Goal: Task Accomplishment & Management: Complete application form

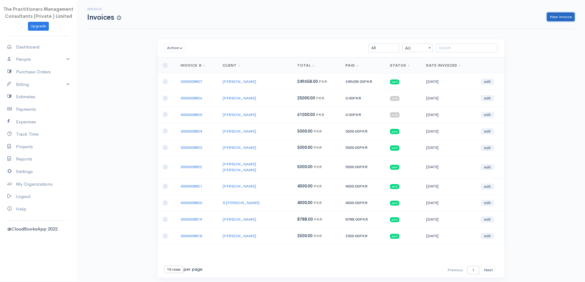
click at [557, 20] on link "New Invoice" at bounding box center [561, 17] width 28 height 9
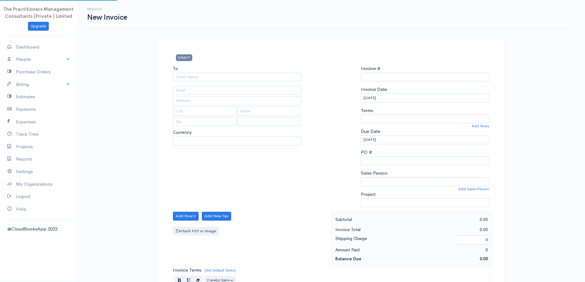
select select "PKR"
select select "[GEOGRAPHIC_DATA]"
type input "0000008828"
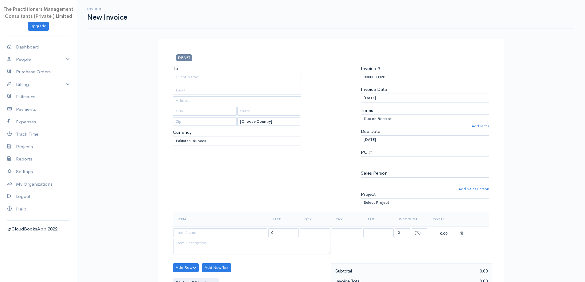
click at [233, 79] on input "To" at bounding box center [237, 77] width 128 height 9
paste input "[PERSON_NAME]"
type input "[PERSON_NAME]"
click at [177, 97] on input "text" at bounding box center [237, 100] width 128 height 9
click at [181, 99] on input "text" at bounding box center [237, 100] width 128 height 9
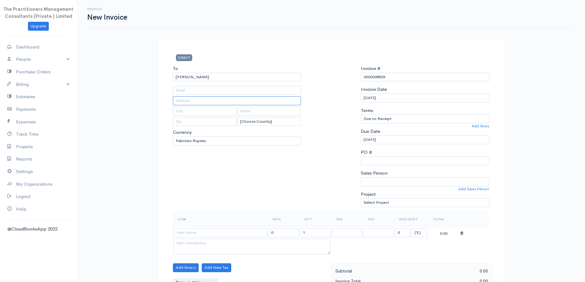
paste input "1520171589504"
type input "[PHONE_NUMBER]"
click at [183, 88] on input "text" at bounding box center [237, 90] width 128 height 9
drag, startPoint x: 192, startPoint y: 105, endPoint x: 189, endPoint y: 100, distance: 6.3
click at [192, 105] on div "To [GEOGRAPHIC_DATA] [PHONE_NUMBER] [Choose Country] [GEOGRAPHIC_DATA] [GEOGRAP…" at bounding box center [237, 138] width 135 height 147
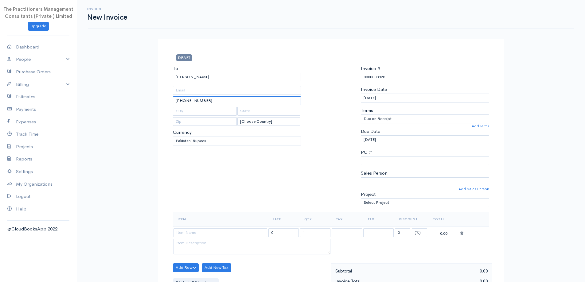
click at [187, 98] on input "[PHONE_NUMBER]" at bounding box center [237, 100] width 128 height 9
click at [187, 91] on input "text" at bounding box center [237, 90] width 128 height 9
paste input "[PHONE_NUMBER]"
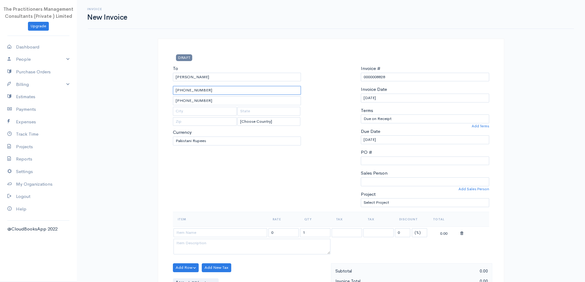
type input "[PHONE_NUMBER]"
click at [228, 106] on div "To [GEOGRAPHIC_DATA] [PHONE_NUMBER] [PHONE_NUMBER] [Choose Country] [GEOGRAPHIC…" at bounding box center [237, 138] width 135 height 147
drag, startPoint x: 178, startPoint y: 92, endPoint x: 43, endPoint y: 63, distance: 138.0
click at [43, 63] on body "The Practitioners Management Consultants (Private ) Limited Upgrade Dashboard P…" at bounding box center [292, 269] width 585 height 539
type input "3822"
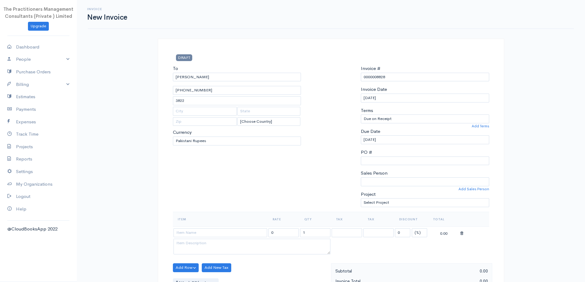
click at [255, 49] on div "DRAFT To [GEOGRAPHIC_DATA] [PHONE_NUMBER] 3822 [Choose Country] [GEOGRAPHIC_DAT…" at bounding box center [331, 283] width 346 height 488
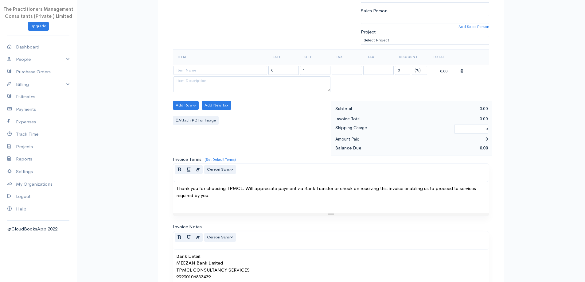
scroll to position [103, 0]
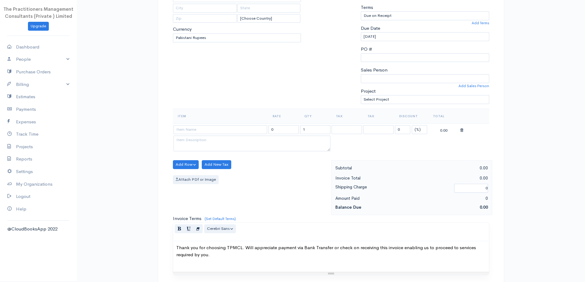
drag, startPoint x: 225, startPoint y: 119, endPoint x: 228, endPoint y: 125, distance: 5.9
click at [226, 122] on th "Item" at bounding box center [220, 116] width 95 height 15
click at [227, 123] on td at bounding box center [220, 129] width 95 height 12
click at [229, 135] on td at bounding box center [220, 129] width 95 height 12
click at [229, 132] on input at bounding box center [221, 129] width 94 height 9
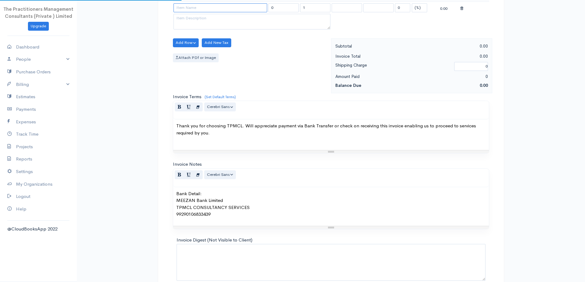
scroll to position [226, 0]
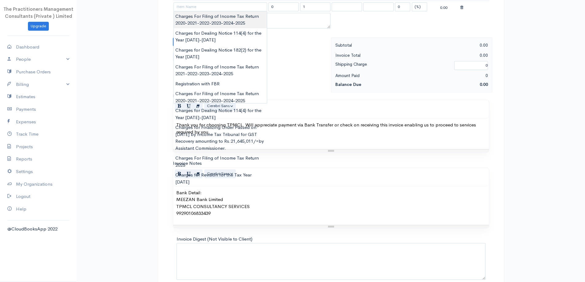
type input "Charges For Filing of Income Tax Return 2020-2021-2022-2023-2024-2025"
type input "5000.00"
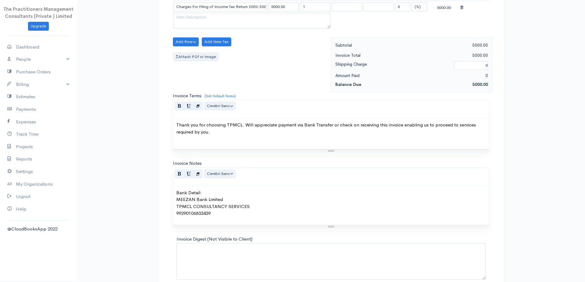
click at [237, 20] on body "The Practitioners Management Consultants (Private ) Limited Upgrade Dashboard P…" at bounding box center [292, 43] width 585 height 539
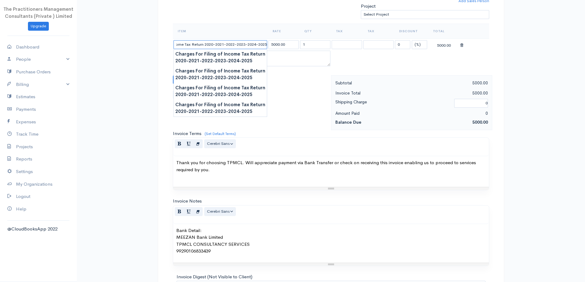
scroll to position [168, 0]
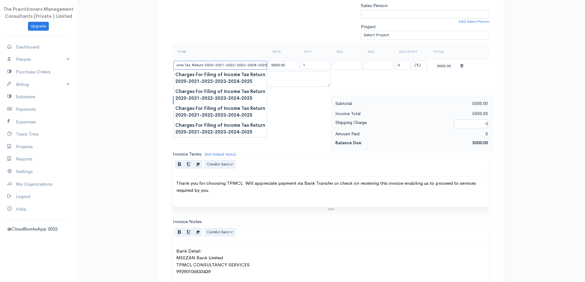
drag, startPoint x: 248, startPoint y: 8, endPoint x: 262, endPoint y: 12, distance: 15.3
click at [262, 12] on div "DRAFT To [GEOGRAPHIC_DATA] [PHONE_NUMBER] 3822 [Choose Country] [GEOGRAPHIC_DAT…" at bounding box center [331, 115] width 346 height 488
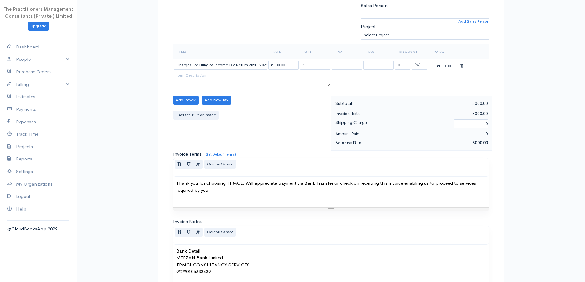
drag, startPoint x: 267, startPoint y: 41, endPoint x: 264, endPoint y: 42, distance: 3.5
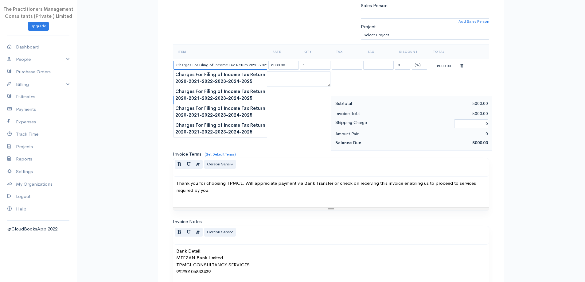
scroll to position [0, 46]
click at [246, 66] on input "Charges For Filing of Income Tax Return 2020-2021-2022-2023-2024-2025" at bounding box center [221, 65] width 94 height 9
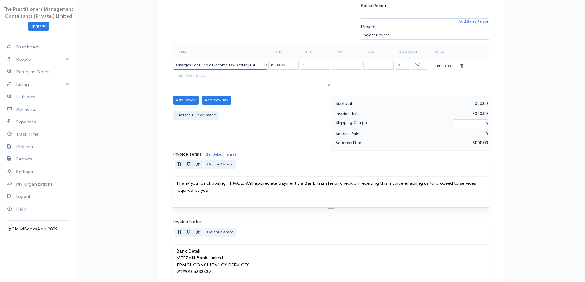
type input "Charges For Filing of Income Tax Return [DATE]-[DATE]"
click at [273, 67] on input "5000.00" at bounding box center [283, 65] width 30 height 9
type input "3500.00"
click at [307, 64] on input "1" at bounding box center [315, 65] width 30 height 9
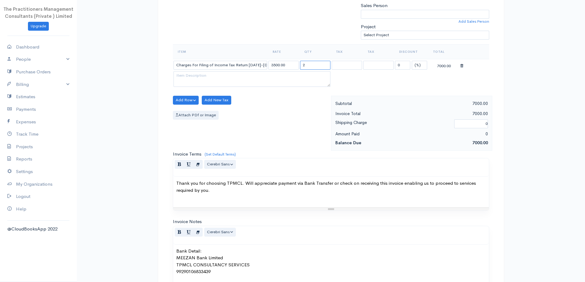
type input "2"
click at [300, 104] on div "Add Row Add Item Row Add Time Row Add New Tax Attach PDf or Image" at bounding box center [250, 123] width 161 height 55
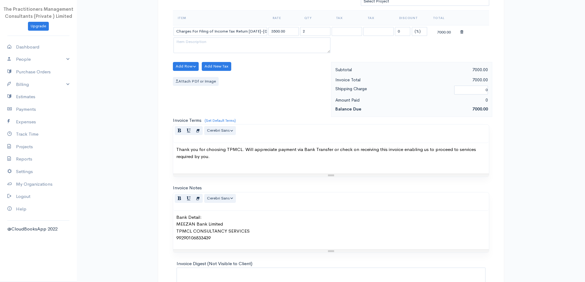
scroll to position [257, 0]
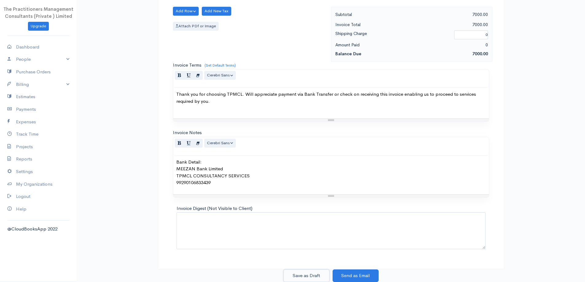
click at [306, 278] on button "Save as Draft" at bounding box center [306, 276] width 46 height 13
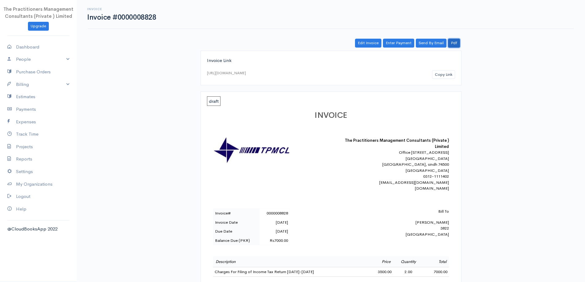
click at [457, 39] on link "Pdf" at bounding box center [454, 43] width 12 height 9
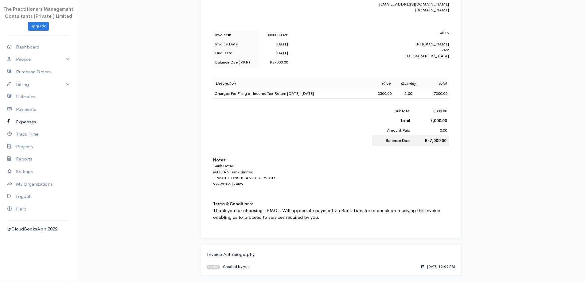
scroll to position [185, 0]
click at [26, 96] on link "Estimates" at bounding box center [38, 97] width 77 height 13
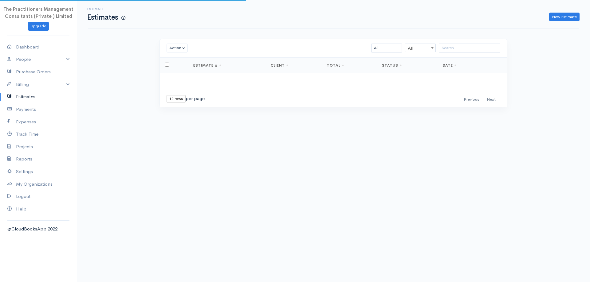
click at [18, 91] on link "Estimates" at bounding box center [38, 97] width 77 height 13
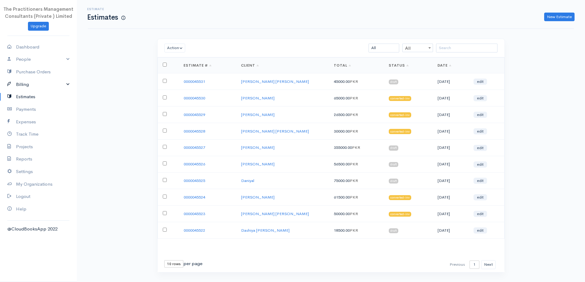
click at [21, 84] on link "Billing" at bounding box center [38, 84] width 77 height 13
click at [21, 92] on link "Invoice" at bounding box center [38, 96] width 77 height 11
